Goal: Information Seeking & Learning: Learn about a topic

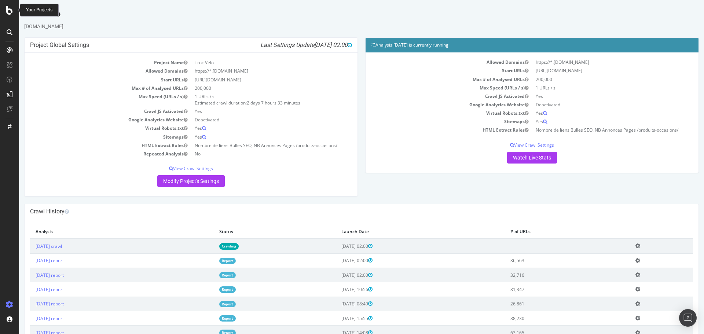
click at [4, 8] on div at bounding box center [10, 10] width 18 height 9
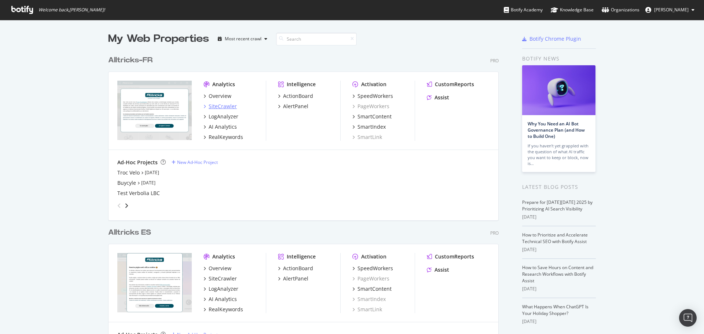
click at [212, 106] on div "SiteCrawler" at bounding box center [223, 106] width 28 height 7
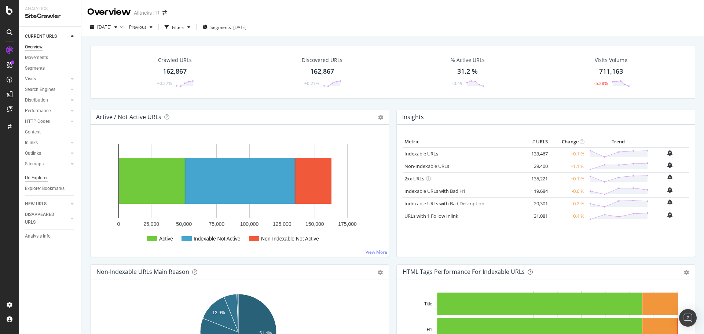
click at [45, 179] on div "Url Explorer" at bounding box center [36, 178] width 23 height 8
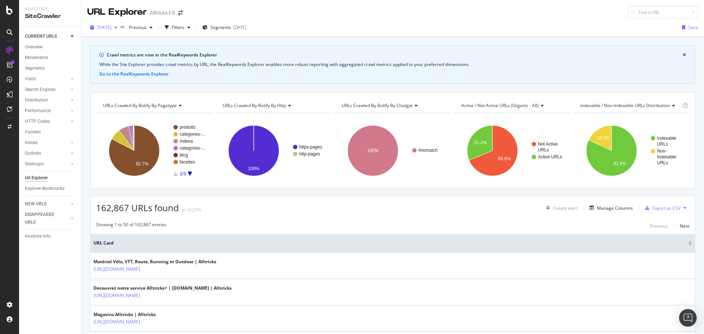
click at [111, 27] on span "[DATE]" at bounding box center [104, 27] width 14 height 6
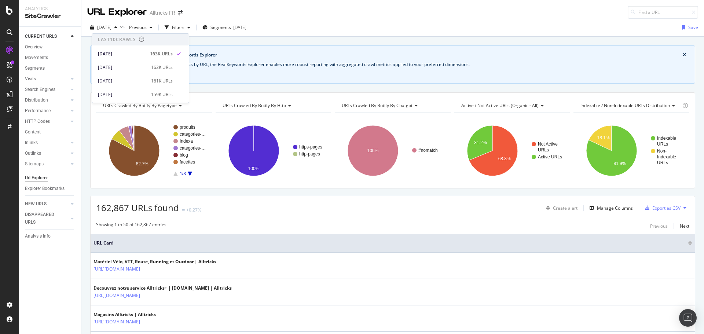
click at [315, 26] on div "[DATE] vs Previous Filters Segments [DATE] Save" at bounding box center [392, 29] width 623 height 15
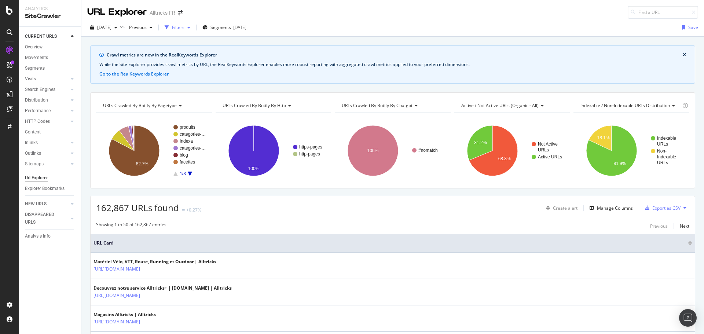
click at [172, 27] on div "button" at bounding box center [167, 27] width 10 height 10
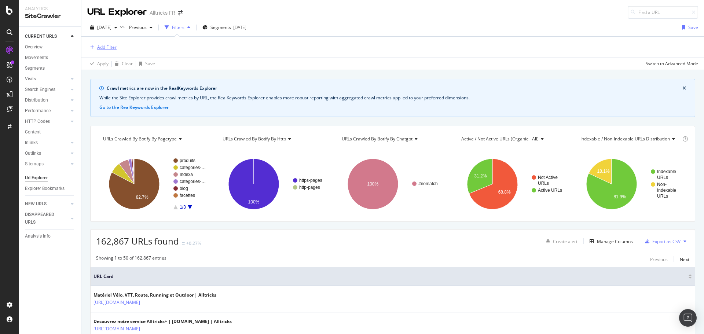
click at [107, 46] on div "Add Filter" at bounding box center [106, 47] width 19 height 6
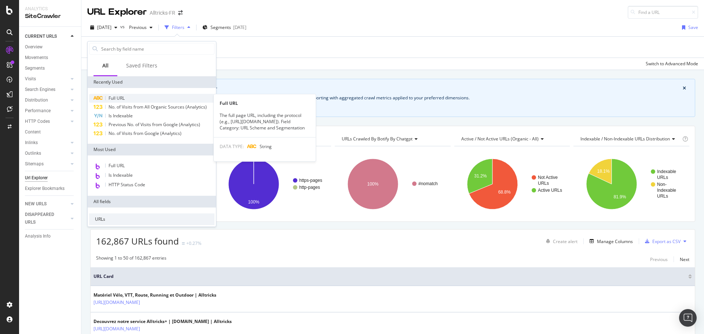
click at [122, 96] on span "Full URL" at bounding box center [117, 98] width 16 height 6
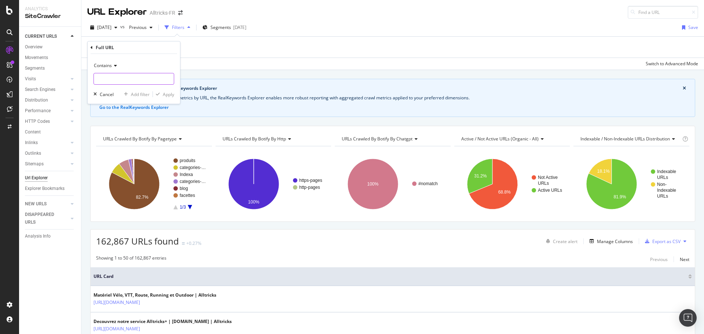
click at [119, 76] on input "text" at bounding box center [134, 79] width 80 height 12
type input "/P-"
click at [158, 95] on icon "button" at bounding box center [158, 94] width 4 height 4
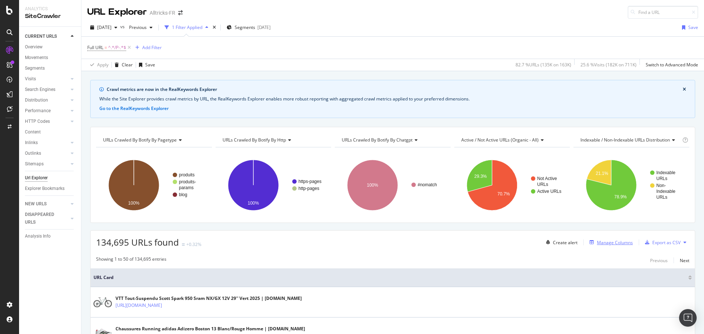
click at [597, 243] on div "Manage Columns" at bounding box center [615, 242] width 36 height 6
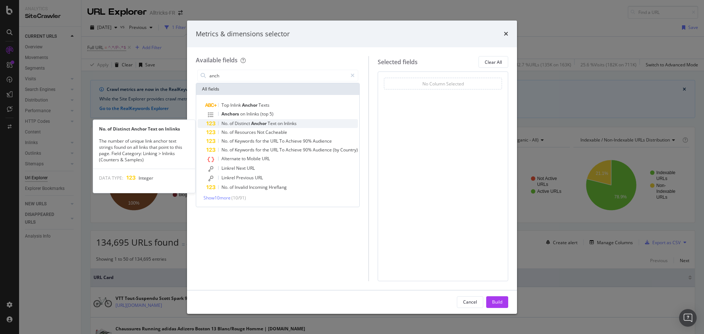
type input "anch"
click at [290, 125] on span "Inlinks" at bounding box center [290, 123] width 13 height 6
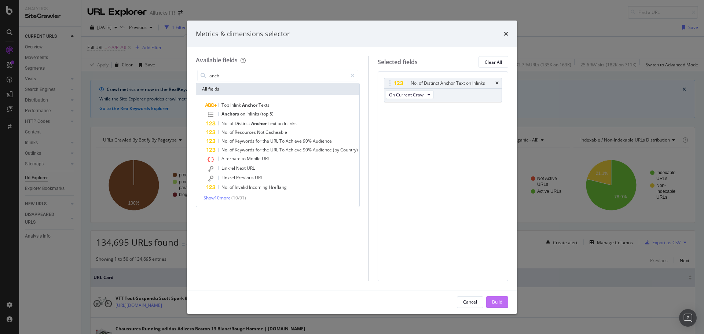
click at [499, 301] on div "Build" at bounding box center [497, 302] width 10 height 6
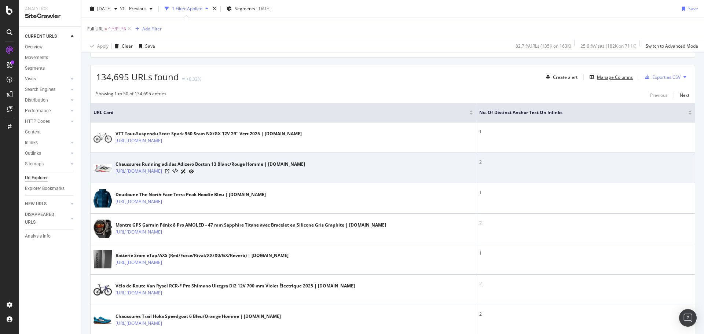
scroll to position [179, 0]
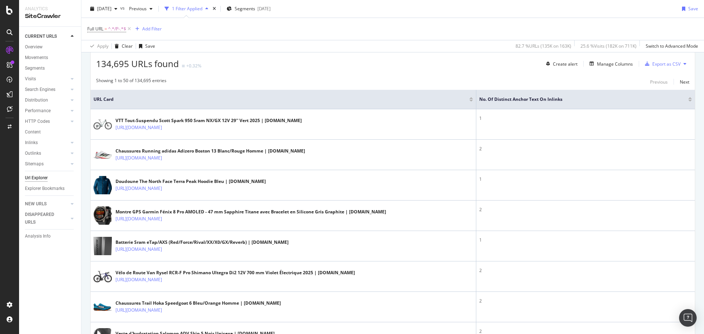
click at [688, 98] on div at bounding box center [690, 98] width 4 height 2
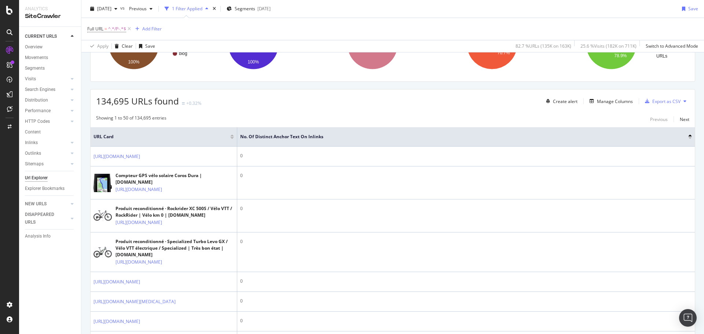
scroll to position [126, 0]
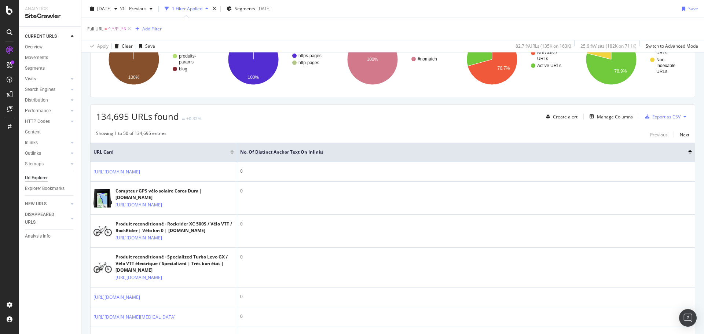
click at [688, 154] on div at bounding box center [690, 154] width 4 height 2
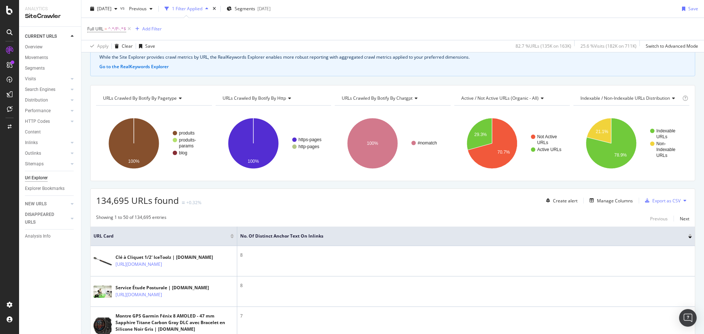
scroll to position [10, 0]
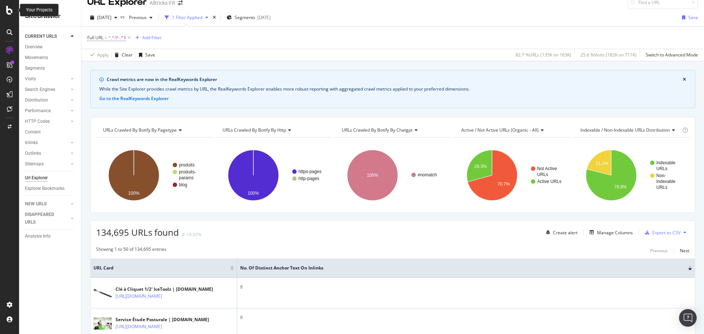
click at [12, 10] on icon at bounding box center [9, 10] width 7 height 9
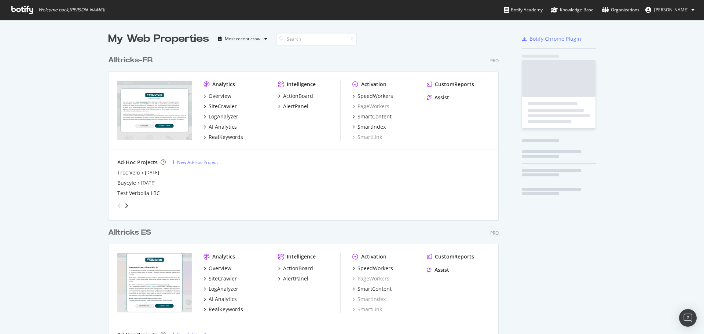
scroll to position [328, 693]
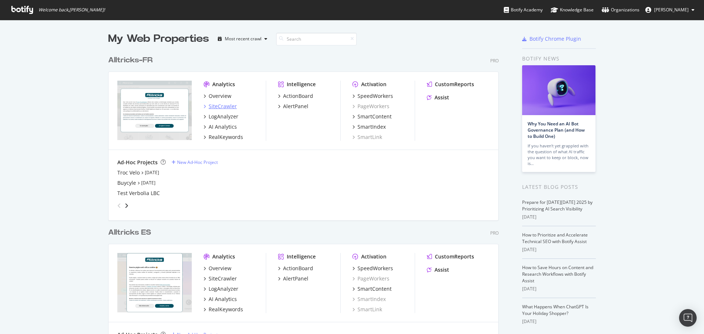
click at [215, 107] on div "SiteCrawler" at bounding box center [223, 106] width 28 height 7
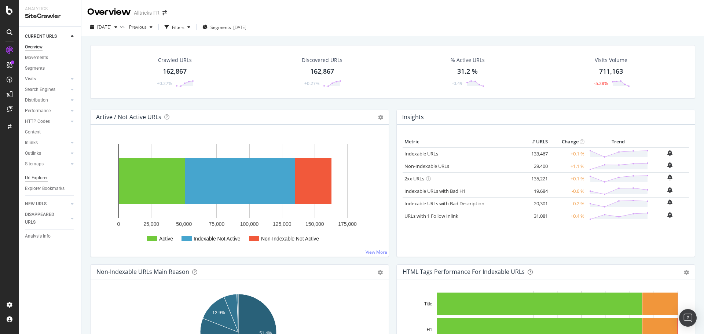
click at [27, 178] on div "Url Explorer" at bounding box center [36, 178] width 23 height 8
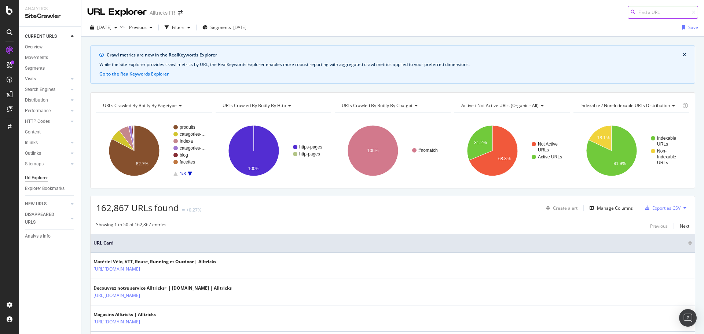
click at [636, 11] on input at bounding box center [663, 12] width 70 height 13
paste input "[URL][DOMAIN_NAME]"
type input "[URL][DOMAIN_NAME]"
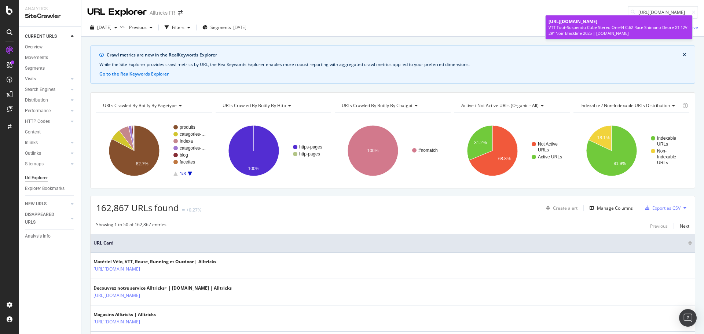
click at [573, 25] on span "[URL][DOMAIN_NAME]" at bounding box center [572, 21] width 49 height 6
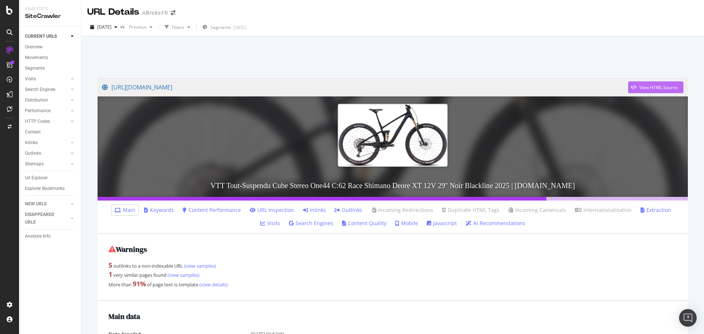
click at [639, 90] on div "View HTML Source" at bounding box center [658, 87] width 38 height 6
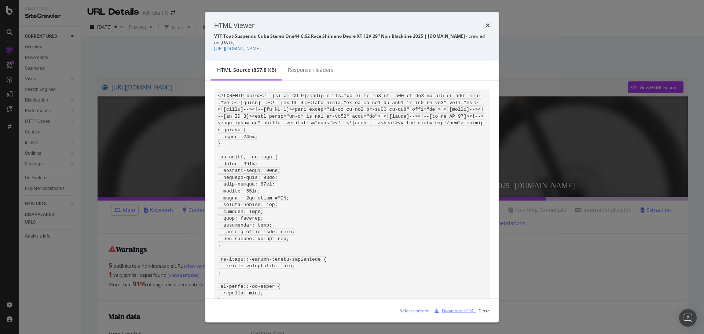
click at [462, 311] on div "Download HTML" at bounding box center [459, 310] width 34 height 6
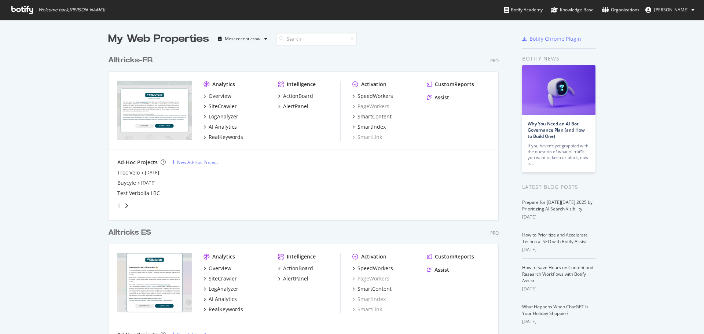
scroll to position [328, 693]
